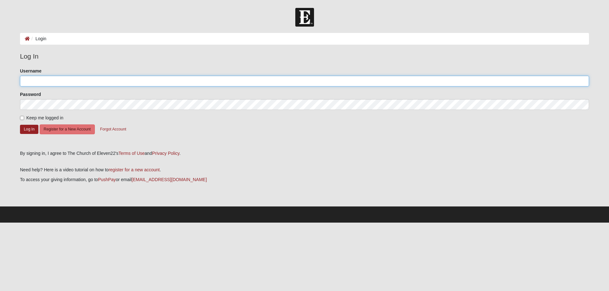
click at [54, 82] on input "Username" at bounding box center [304, 81] width 569 height 11
click at [0, 223] on nordpass-portal at bounding box center [0, 223] width 0 height 0
type input "scholze68"
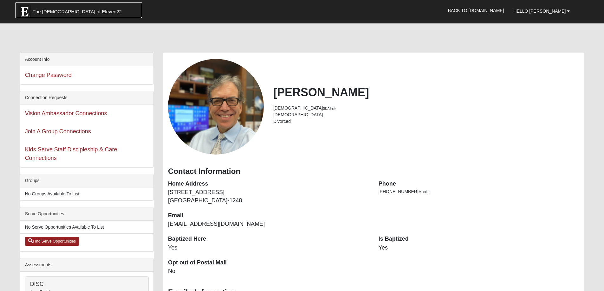
click at [59, 10] on span "The [DEMOGRAPHIC_DATA] of Eleven22" at bounding box center [77, 12] width 89 height 6
